Goal: Navigation & Orientation: Find specific page/section

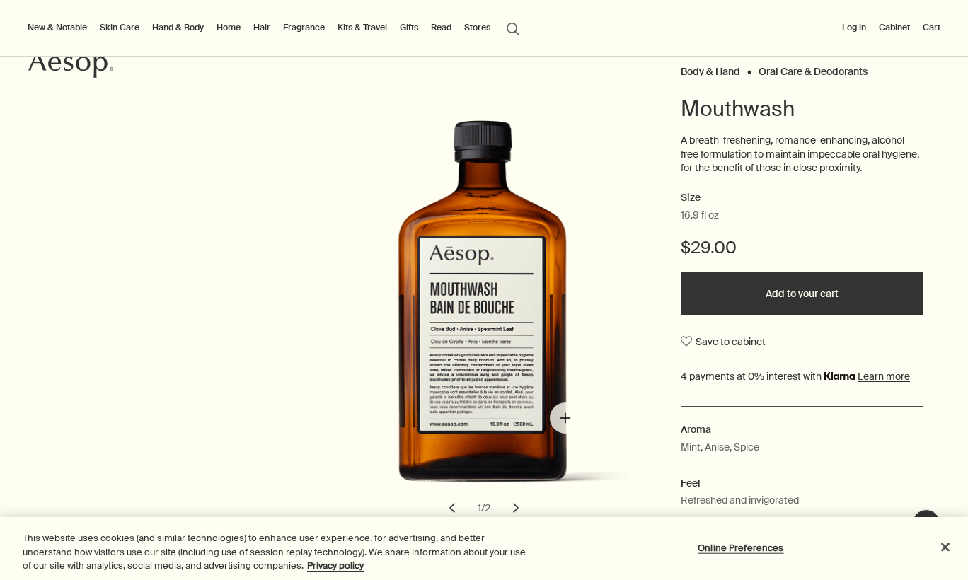
scroll to position [209, 0]
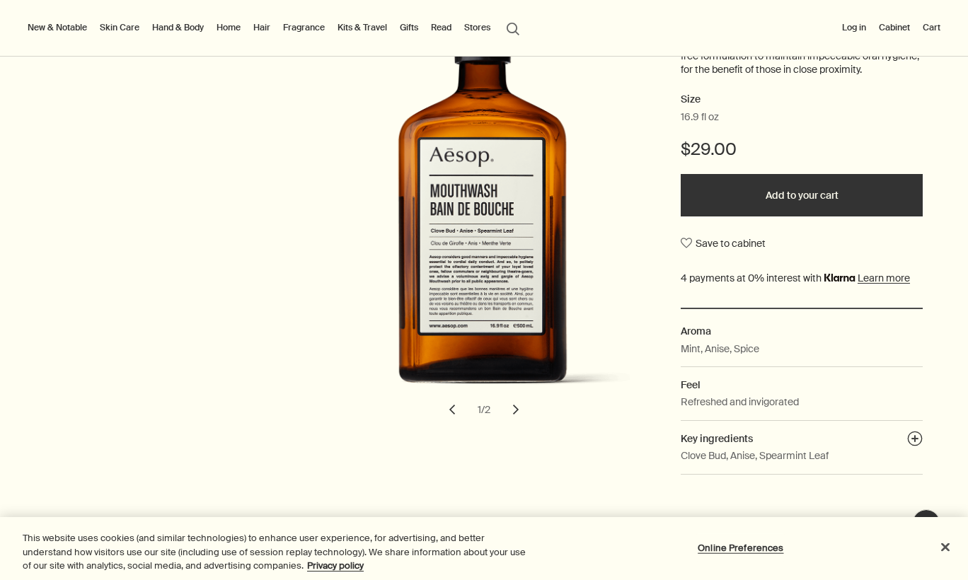
click at [507, 410] on button "chevron" at bounding box center [515, 409] width 31 height 31
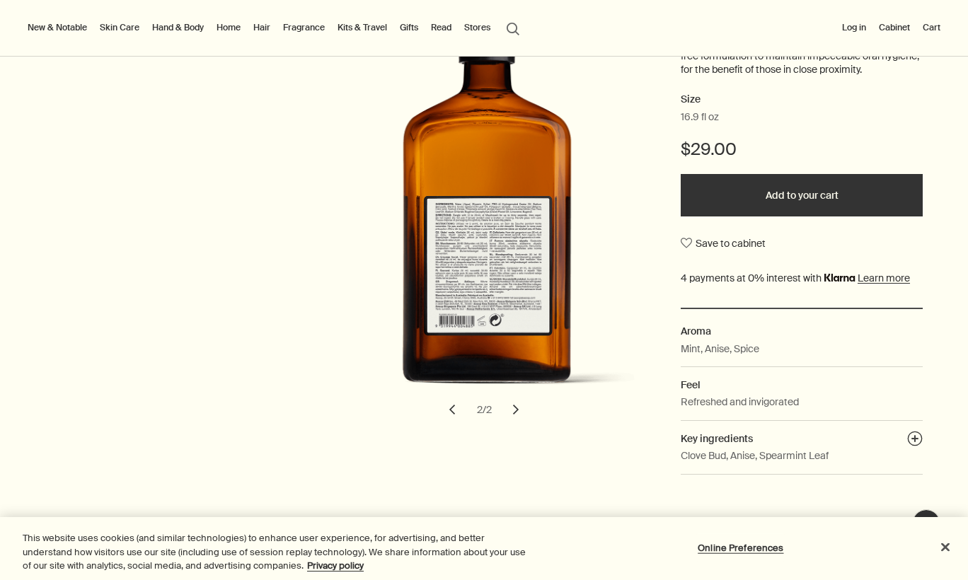
click at [503, 410] on button "chevron" at bounding box center [515, 409] width 31 height 31
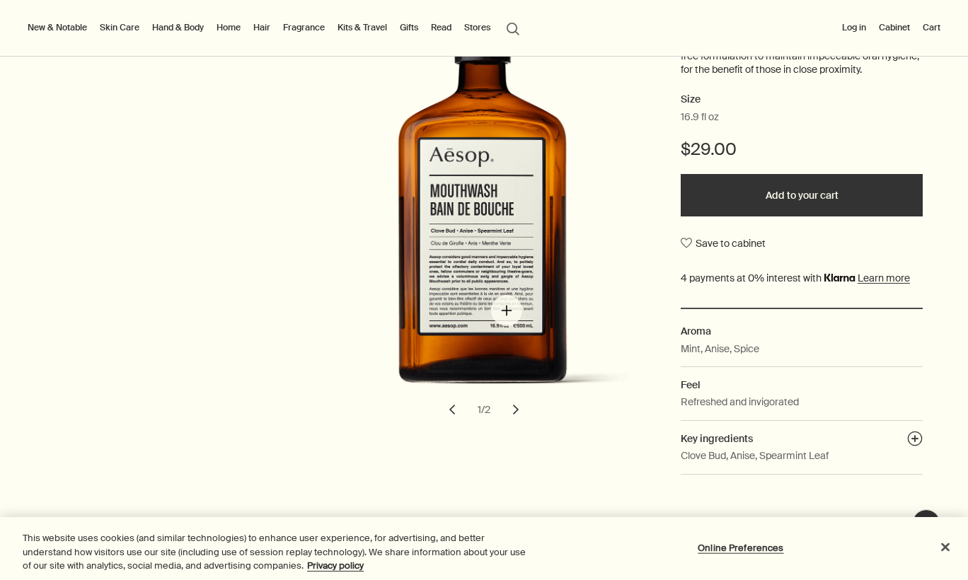
scroll to position [0, 0]
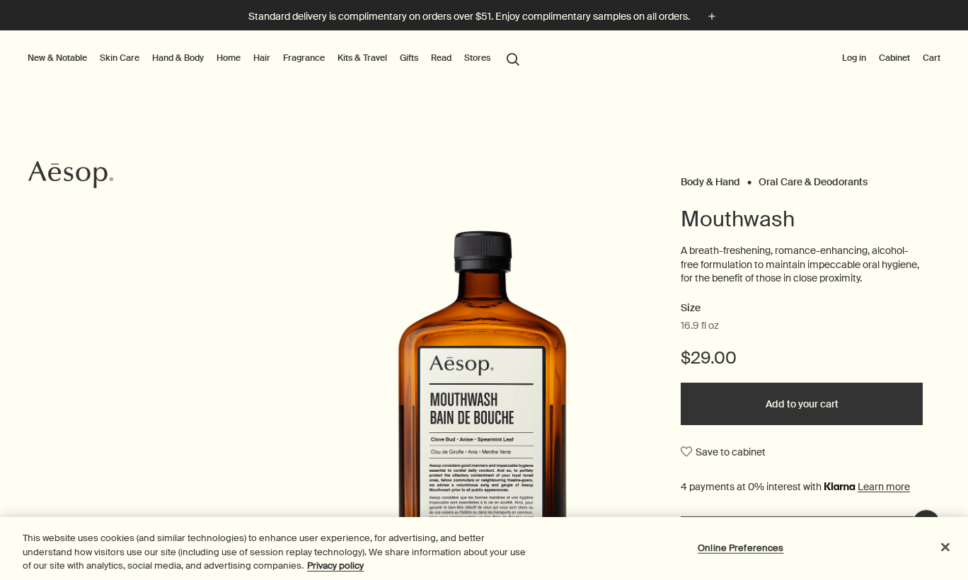
click at [410, 57] on link "Gifts" at bounding box center [409, 58] width 24 height 17
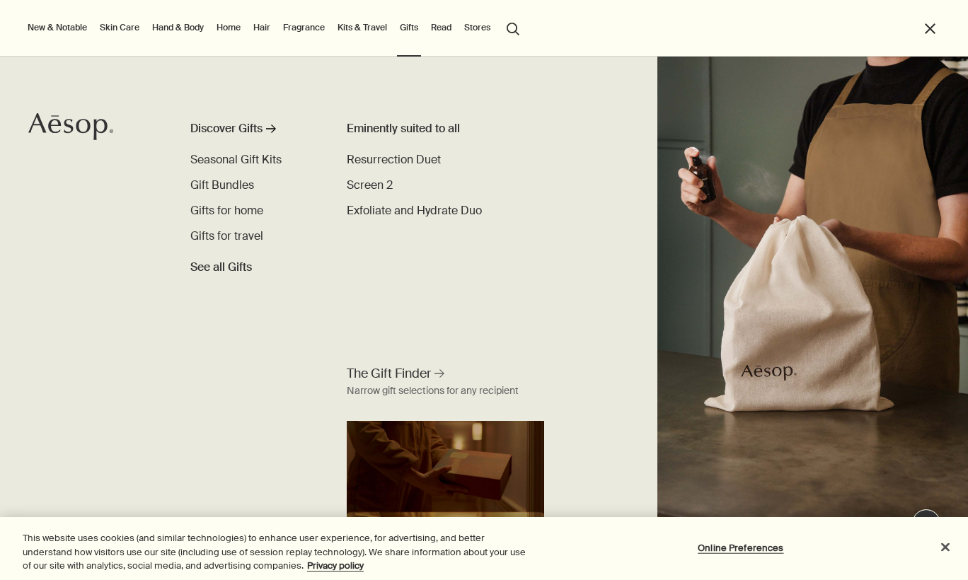
click at [223, 25] on link "Home" at bounding box center [229, 27] width 30 height 17
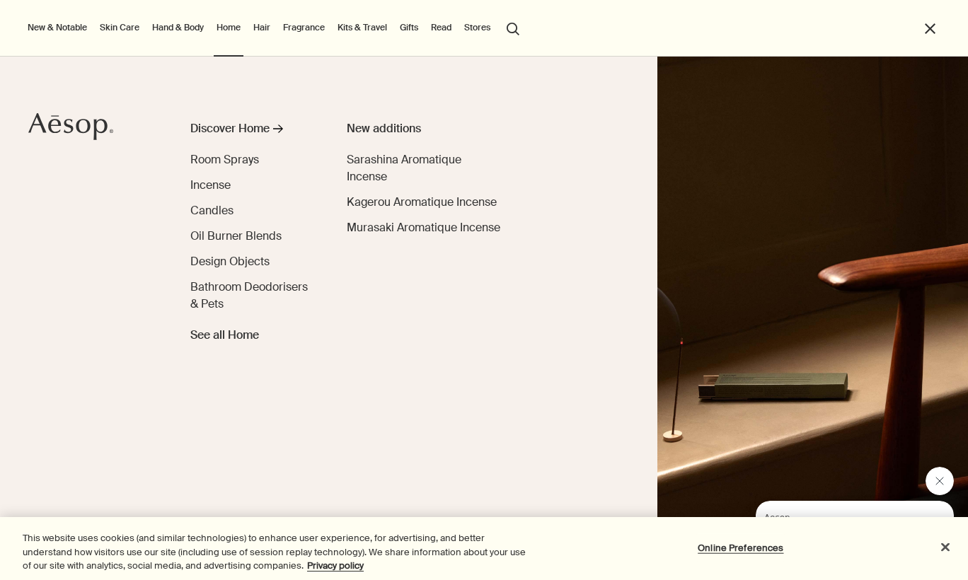
click at [185, 22] on link "Hand & Body" at bounding box center [177, 27] width 57 height 17
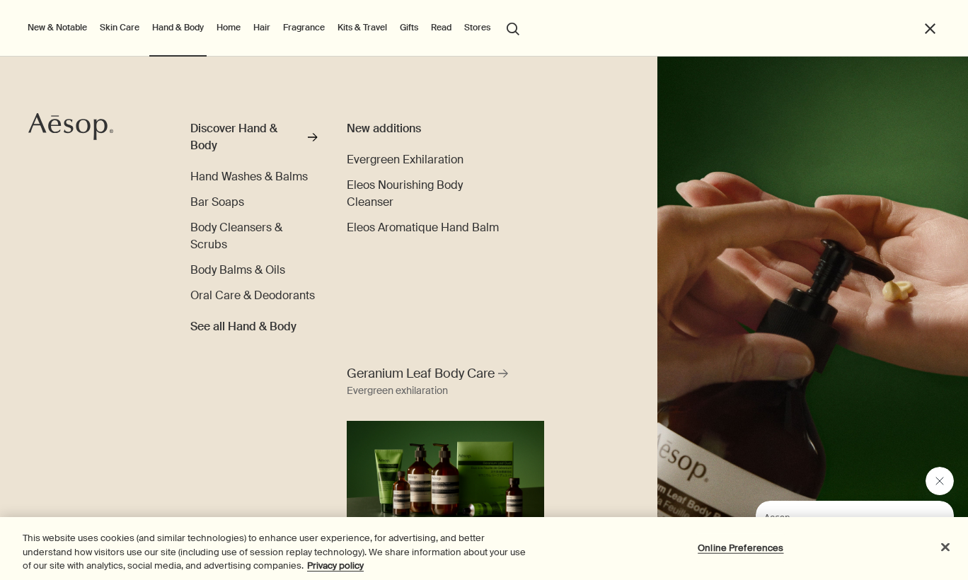
click at [113, 23] on link "Skin Care" at bounding box center [119, 27] width 45 height 17
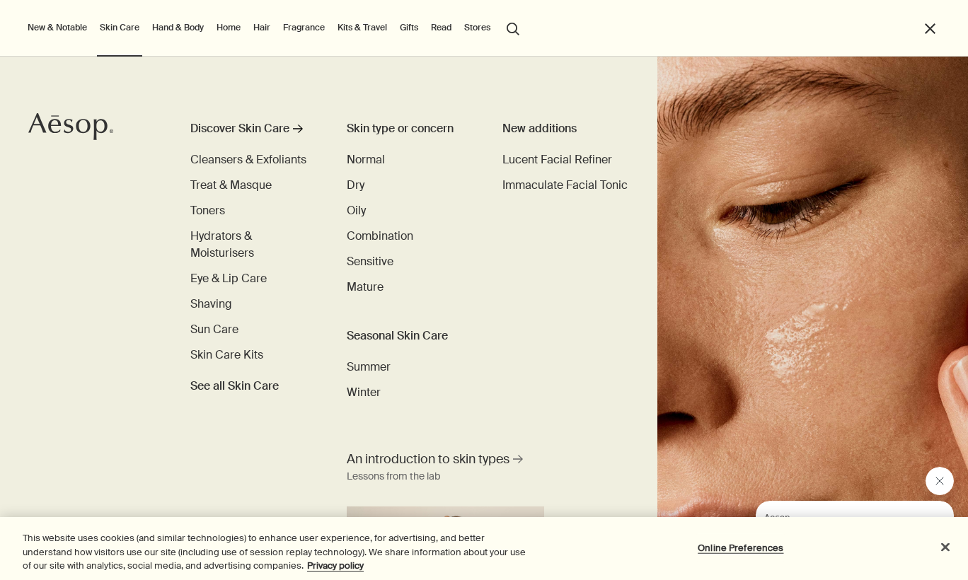
click at [50, 31] on button "New & Notable" at bounding box center [57, 27] width 65 height 17
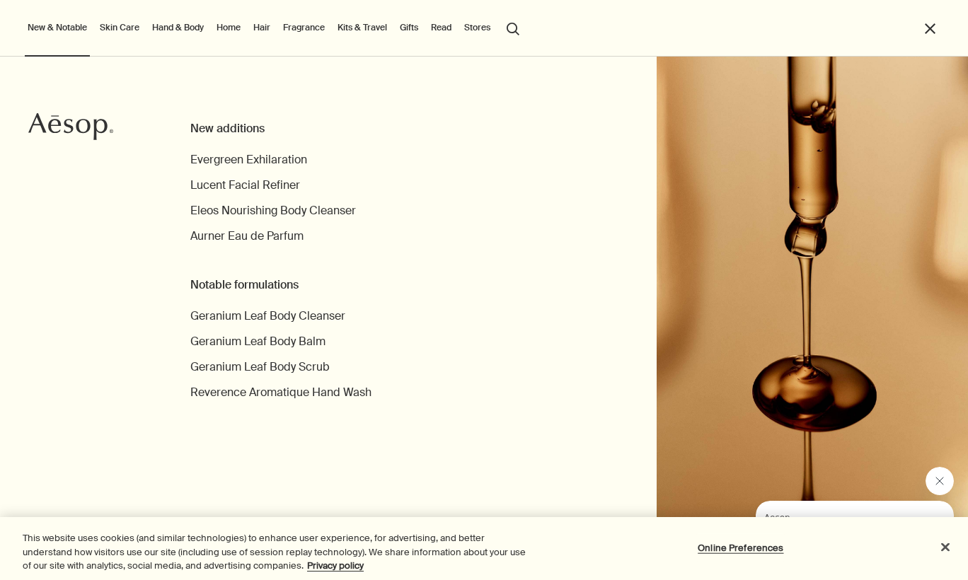
click at [50, 31] on button "New & Notable" at bounding box center [57, 27] width 65 height 17
click at [134, 28] on link "Skin Care" at bounding box center [119, 27] width 45 height 17
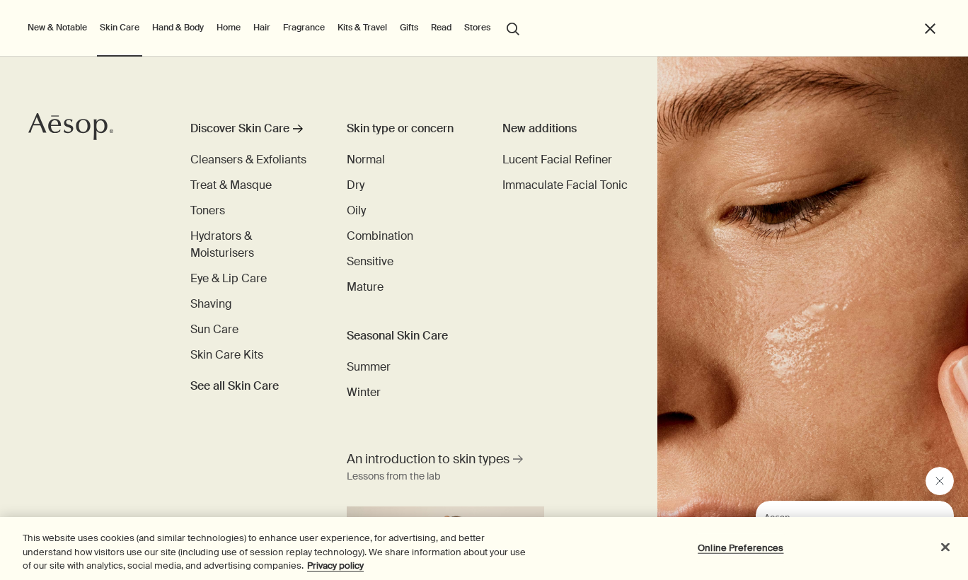
click at [195, 31] on link "Hand & Body" at bounding box center [177, 27] width 57 height 17
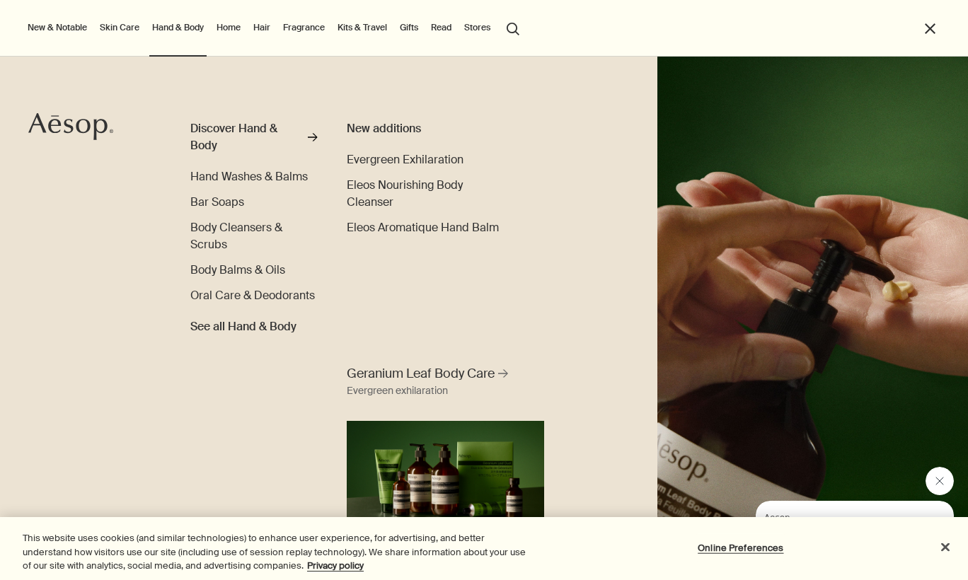
click at [231, 188] on ul "Discover Hand & Body rightArrow Hand Washes & Balms Bar Soaps Body Cleansers & …" at bounding box center [253, 227] width 127 height 215
click at [231, 174] on span "Hand Washes & Balms" at bounding box center [248, 176] width 117 height 15
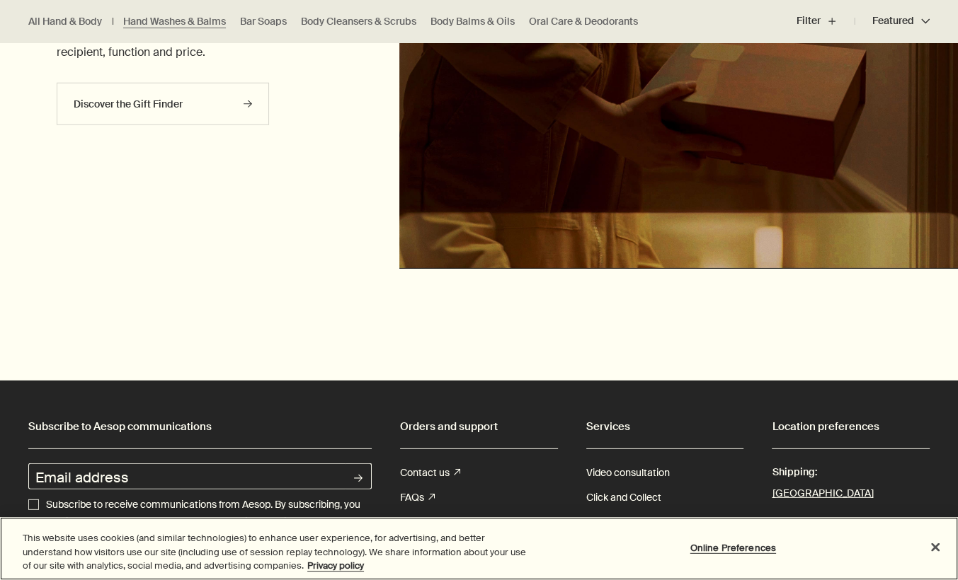
scroll to position [3587, 0]
